Goal: Information Seeking & Learning: Learn about a topic

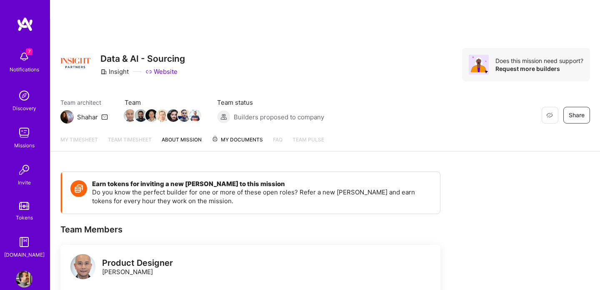
click at [25, 58] on img at bounding box center [24, 56] width 17 height 17
click at [20, 24] on img at bounding box center [25, 24] width 17 height 15
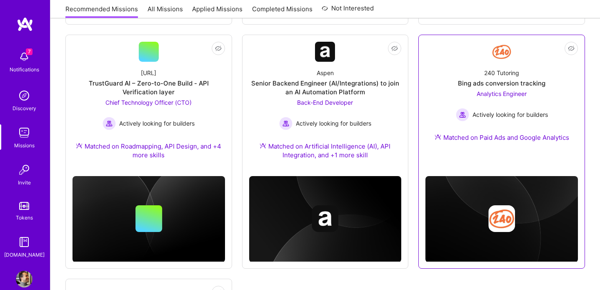
scroll to position [589, 0]
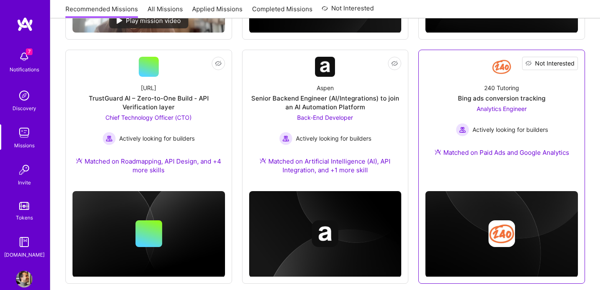
click at [570, 59] on span "Not Interested" at bounding box center [555, 63] width 40 height 9
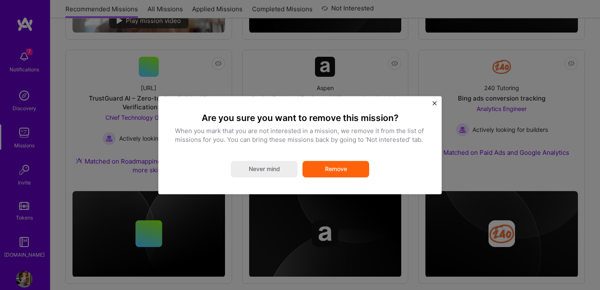
click at [353, 172] on button "Remove" at bounding box center [336, 168] width 67 height 17
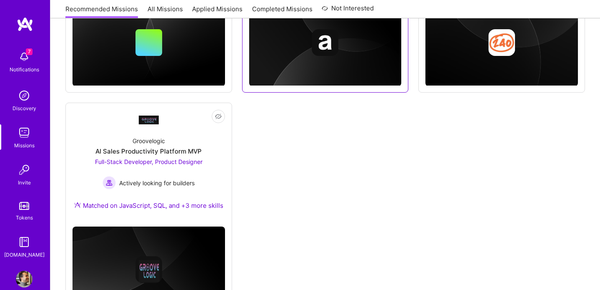
scroll to position [803, 0]
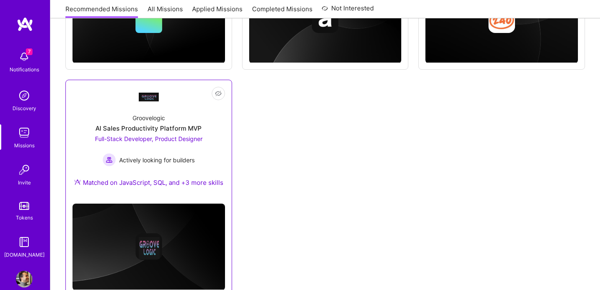
click at [194, 134] on div "Full-Stack Developer, Product Designer Actively looking for builders" at bounding box center [149, 150] width 108 height 32
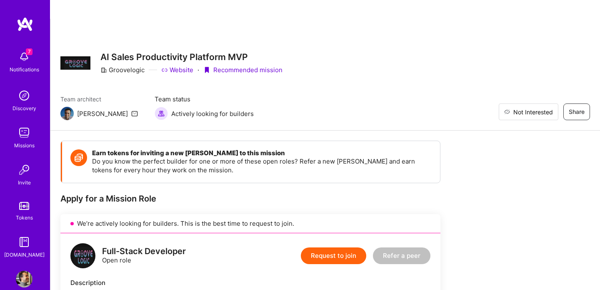
click at [554, 103] on button "Not Interested" at bounding box center [529, 111] width 60 height 17
click at [132, 65] on div "Groovelogic" at bounding box center [122, 69] width 44 height 9
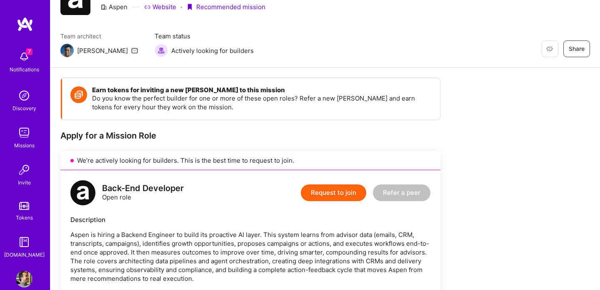
scroll to position [18, 0]
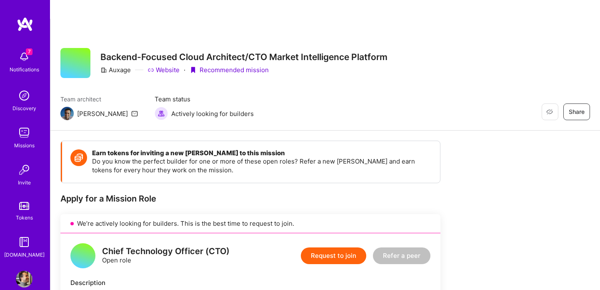
click at [161, 65] on link "Website" at bounding box center [164, 69] width 32 height 9
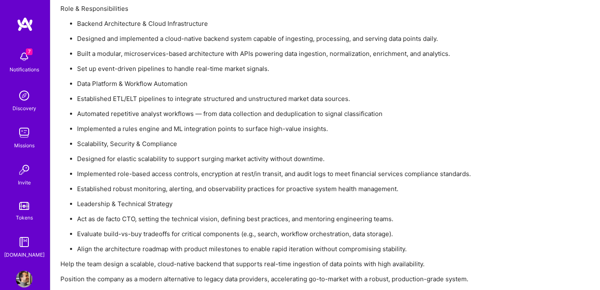
scroll to position [669, 0]
